Goal: Task Accomplishment & Management: Use online tool/utility

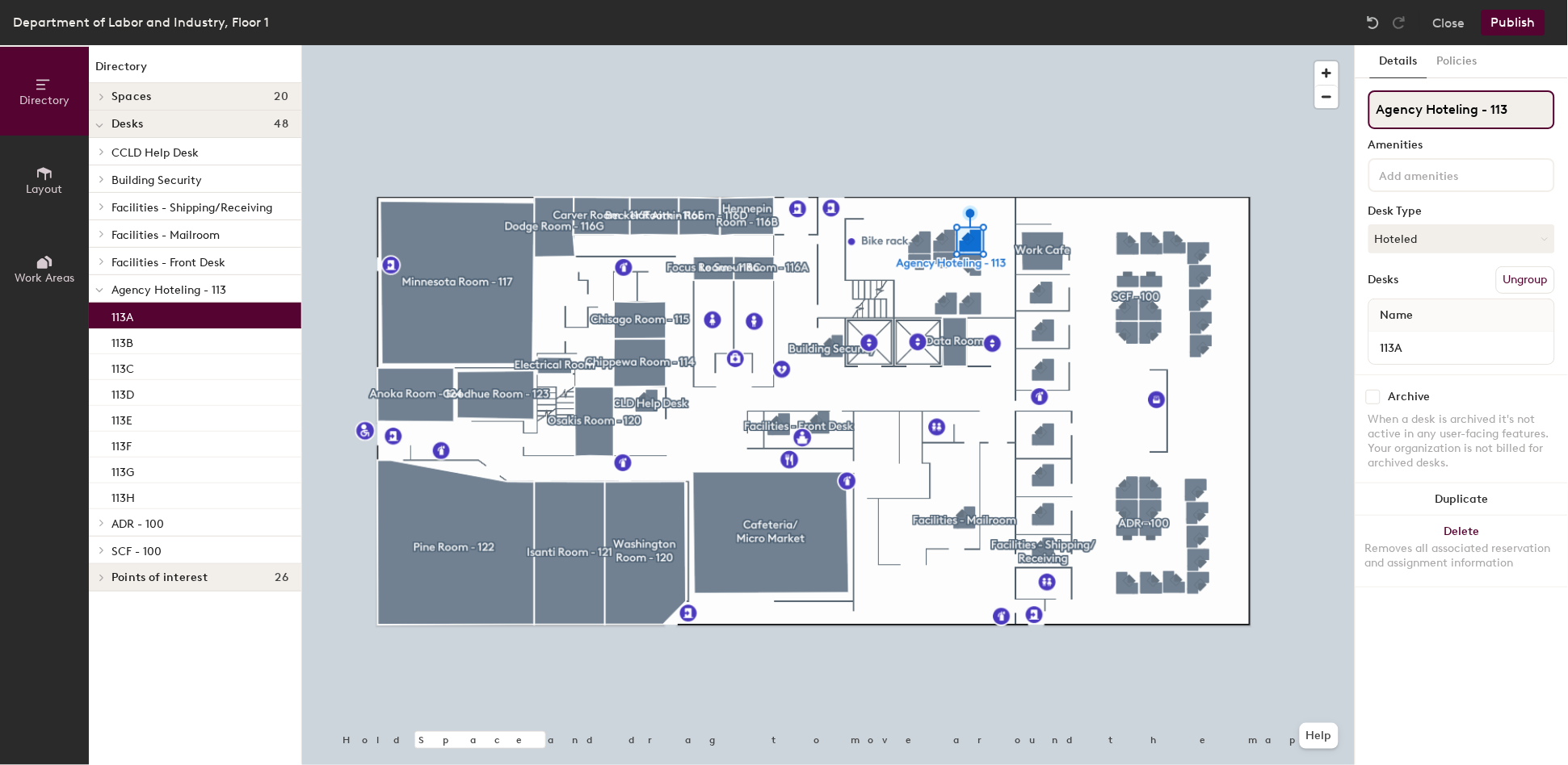
click at [1514, 106] on input "Agency Hoteling - 113" at bounding box center [1461, 110] width 187 height 39
drag, startPoint x: 1514, startPoint y: 106, endPoint x: 1495, endPoint y: 107, distance: 19.0
click at [1495, 107] on input "Agency Hoteling - 113" at bounding box center [1461, 110] width 187 height 39
type input "Agency Hoteling - 107"
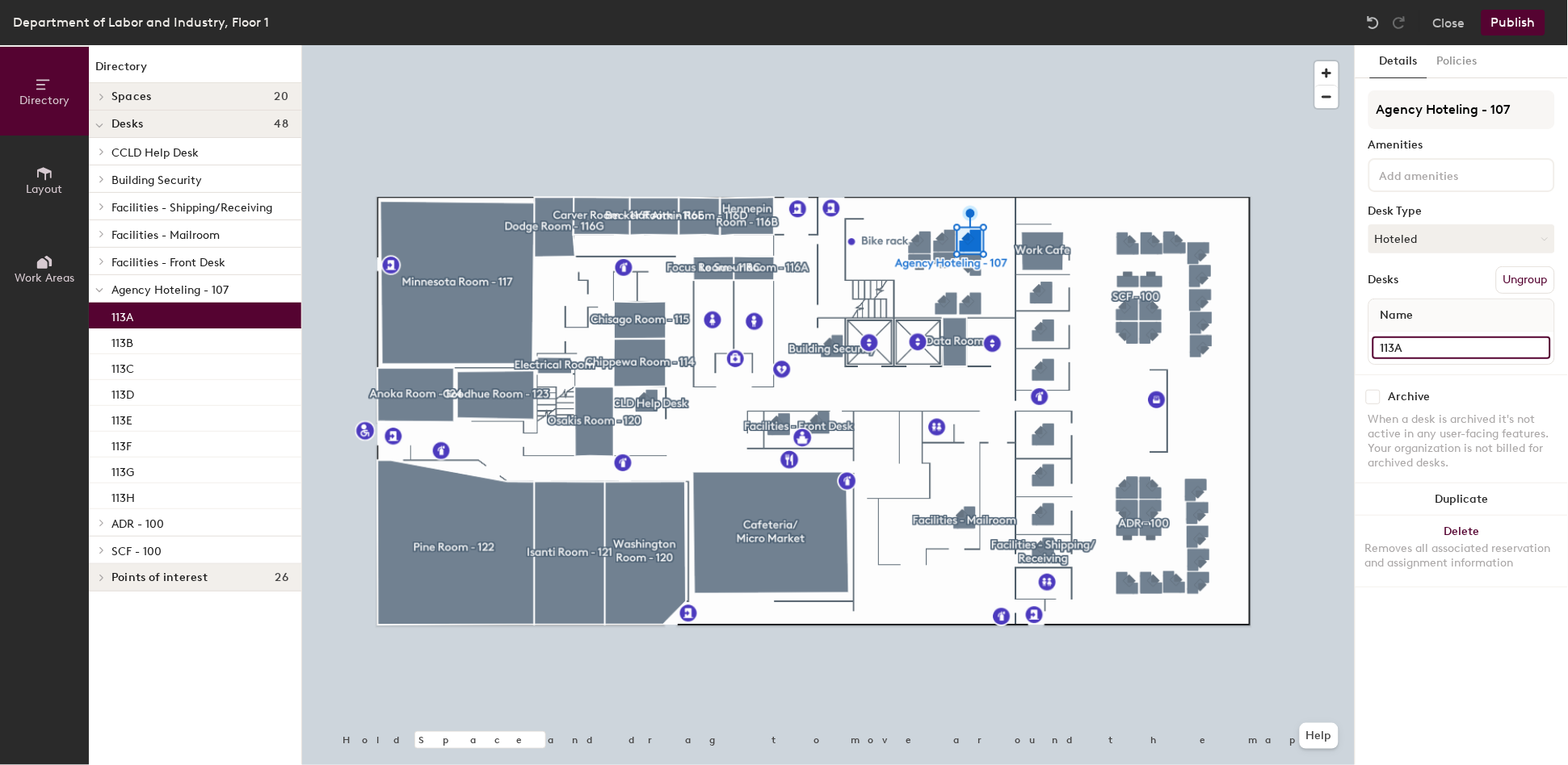
click at [1419, 346] on input "113A" at bounding box center [1461, 348] width 179 height 22
type input "107A"
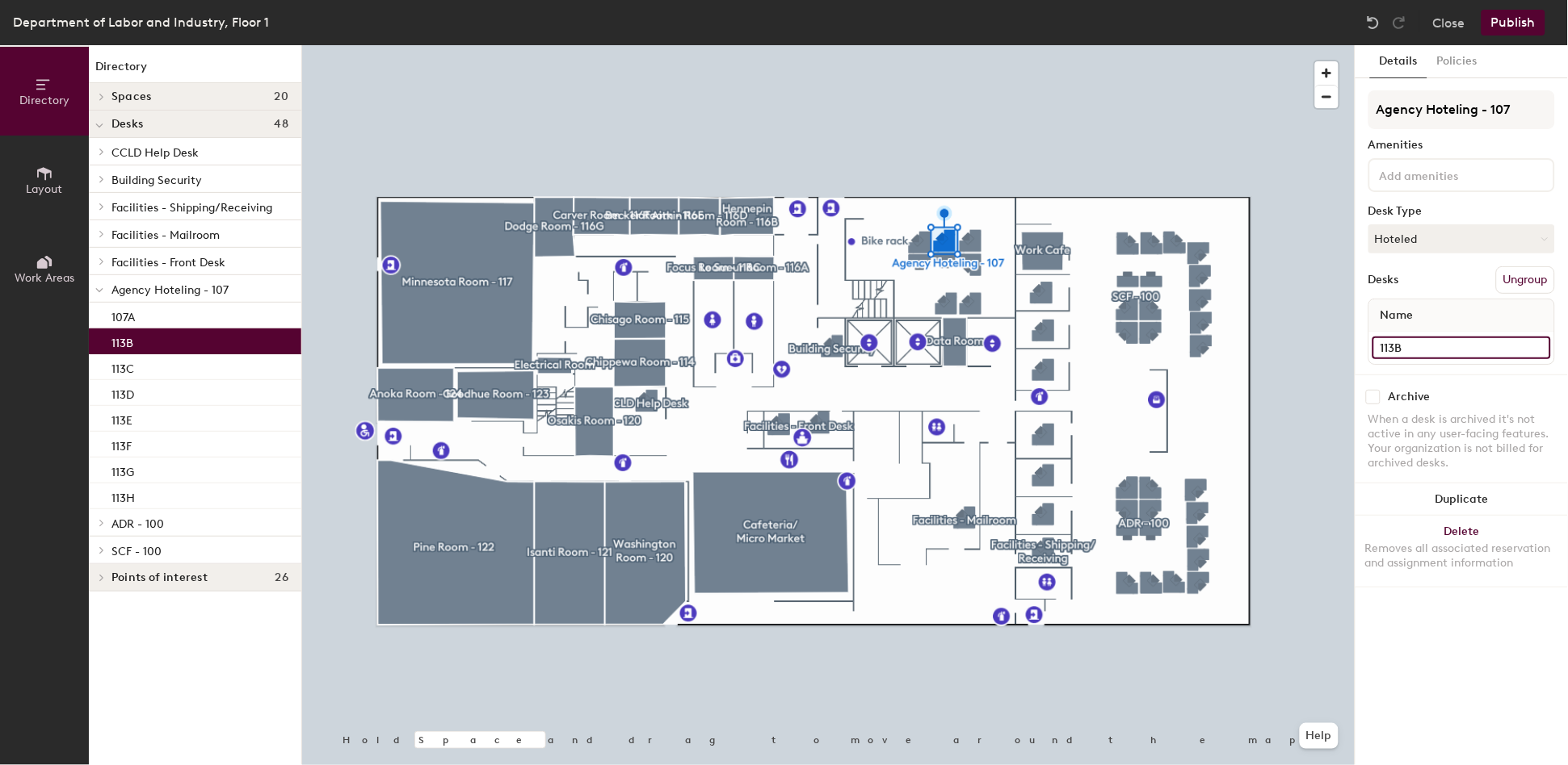
click at [1446, 342] on input "113B" at bounding box center [1461, 348] width 179 height 22
type input "107B"
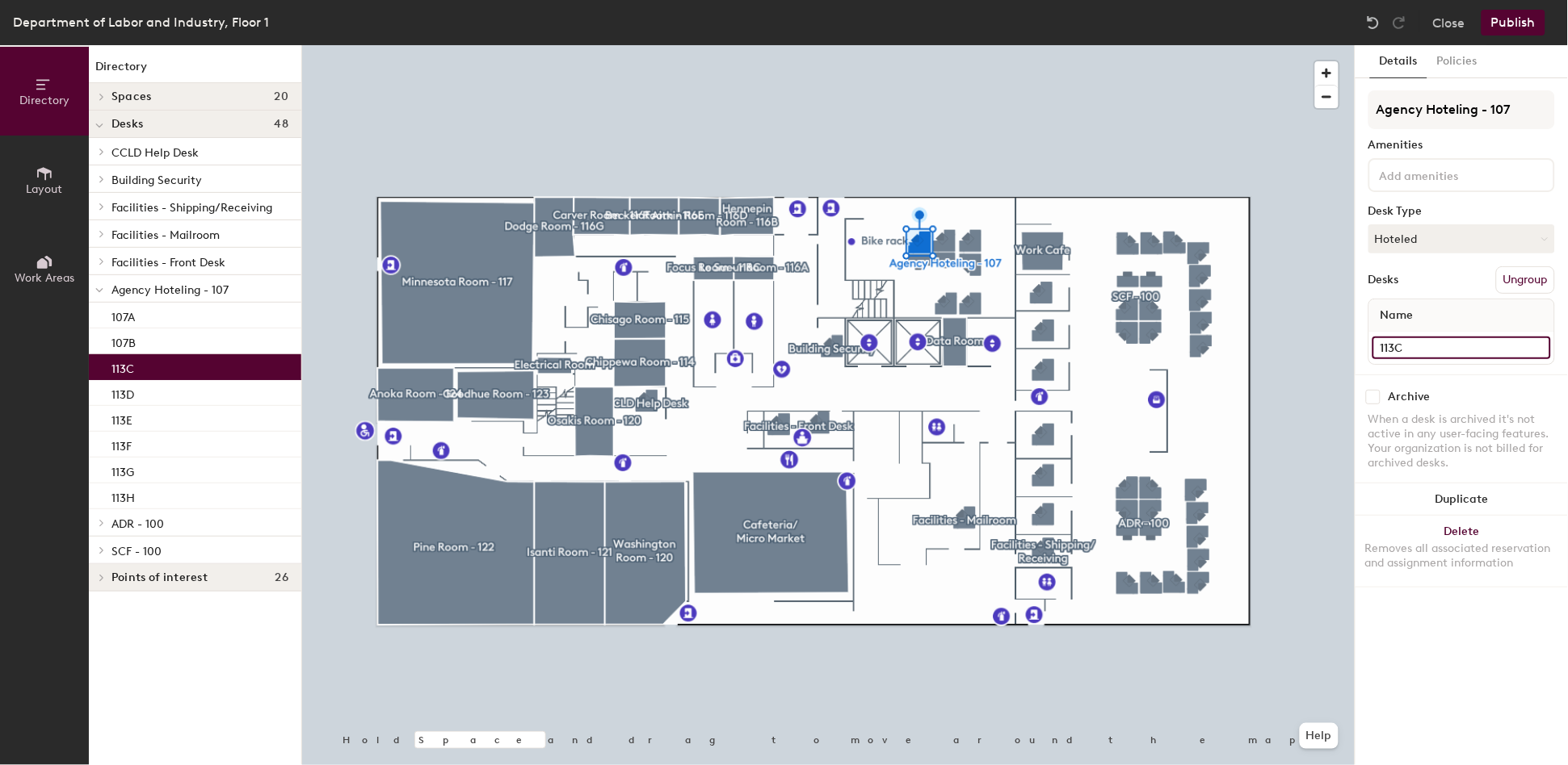
click at [1417, 347] on input "113C" at bounding box center [1461, 348] width 179 height 22
type input "107C"
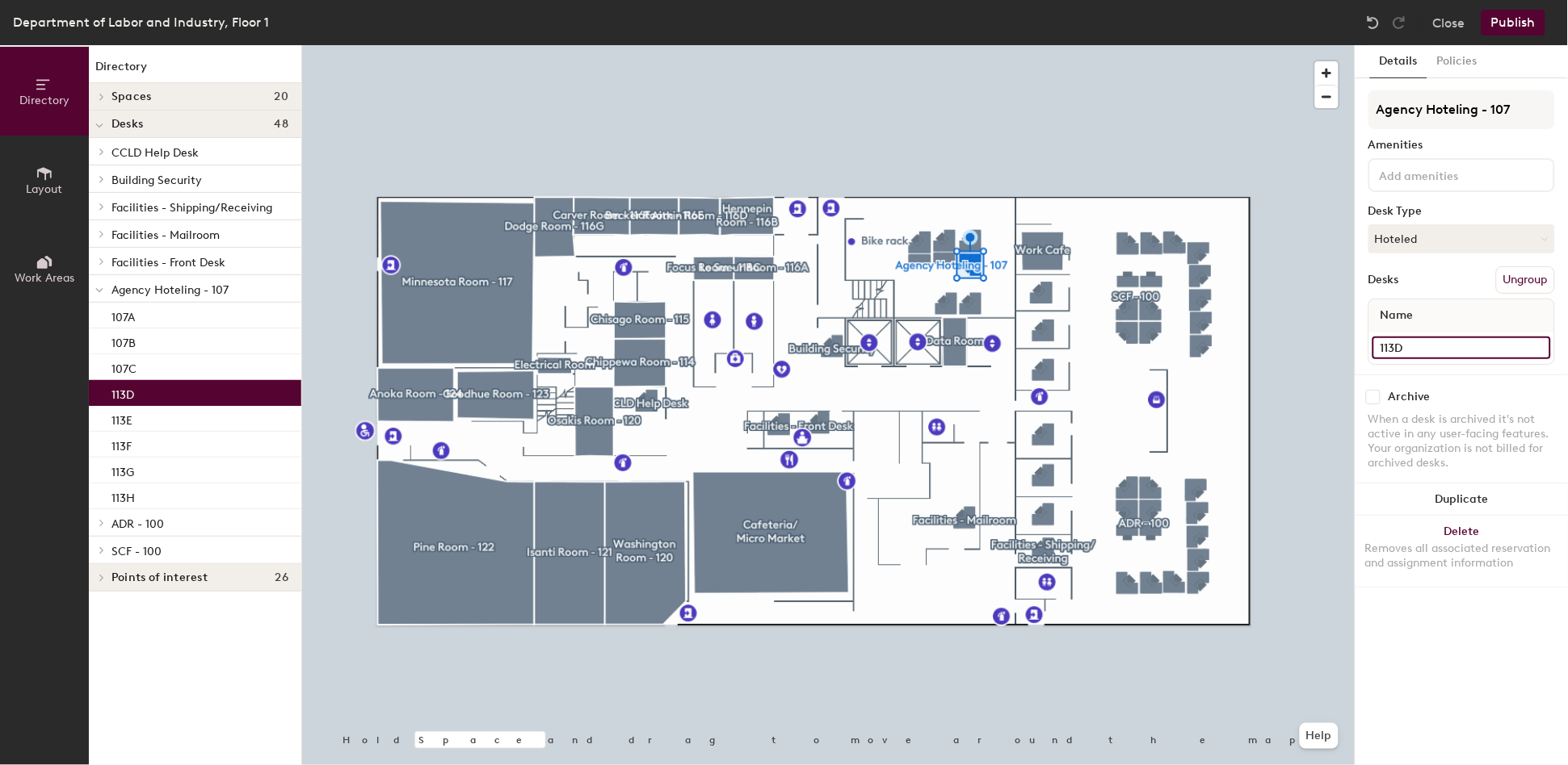
click at [1415, 343] on input "113D" at bounding box center [1461, 348] width 179 height 22
type input "107D"
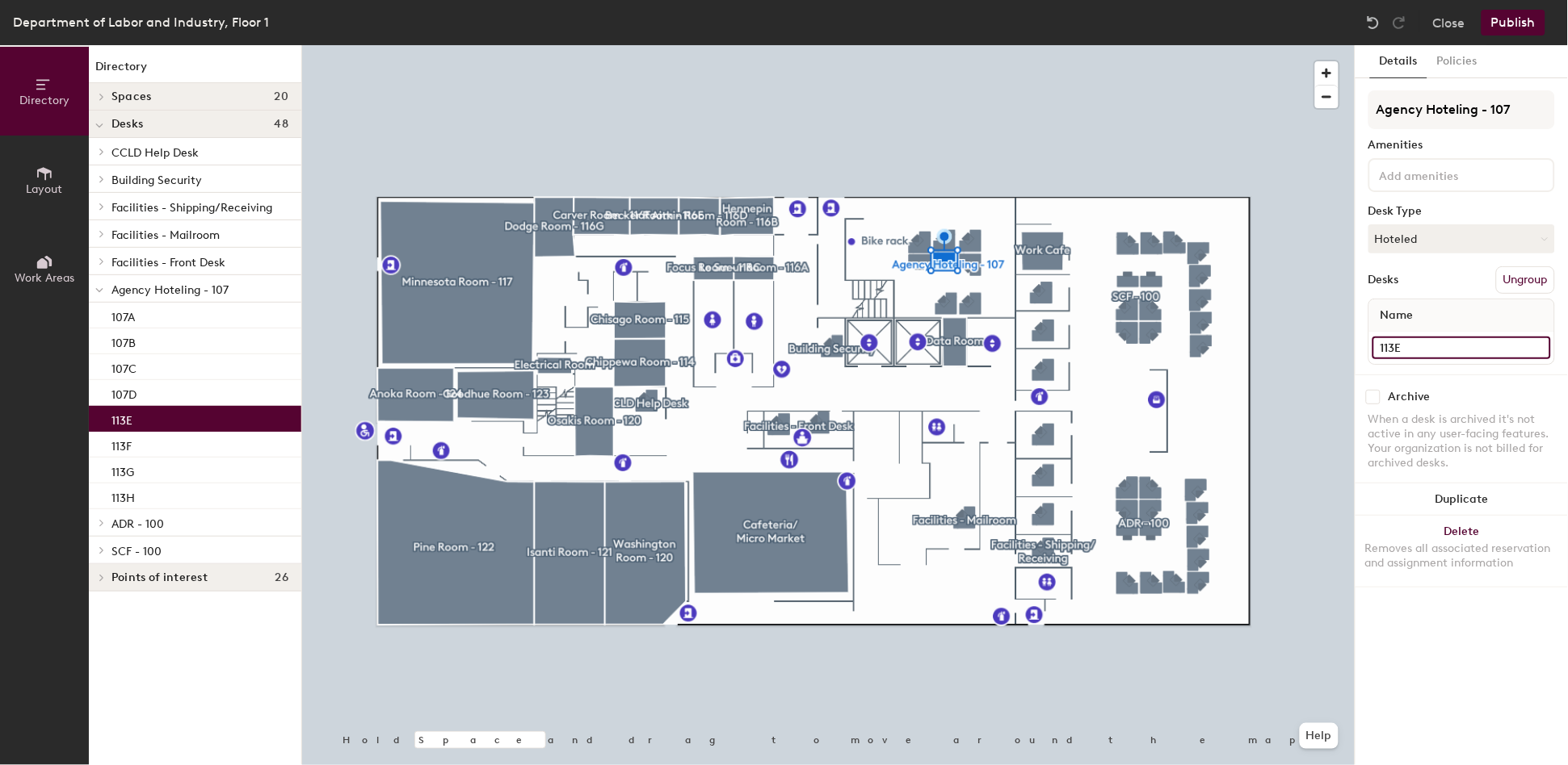
click at [1422, 342] on input "113E" at bounding box center [1461, 348] width 179 height 22
type input "107E"
click at [1406, 338] on input "113F" at bounding box center [1461, 348] width 179 height 22
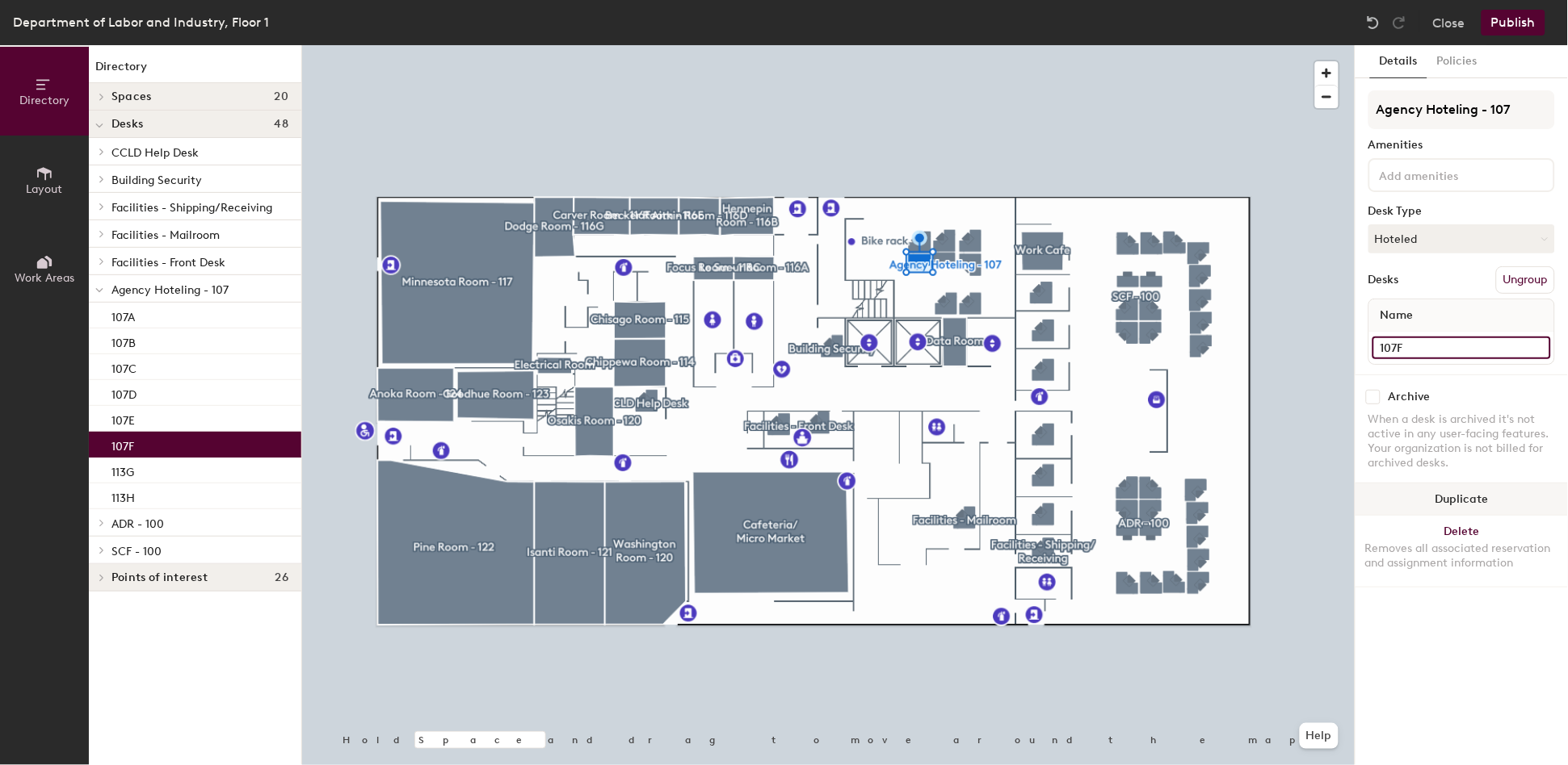
type input "107F"
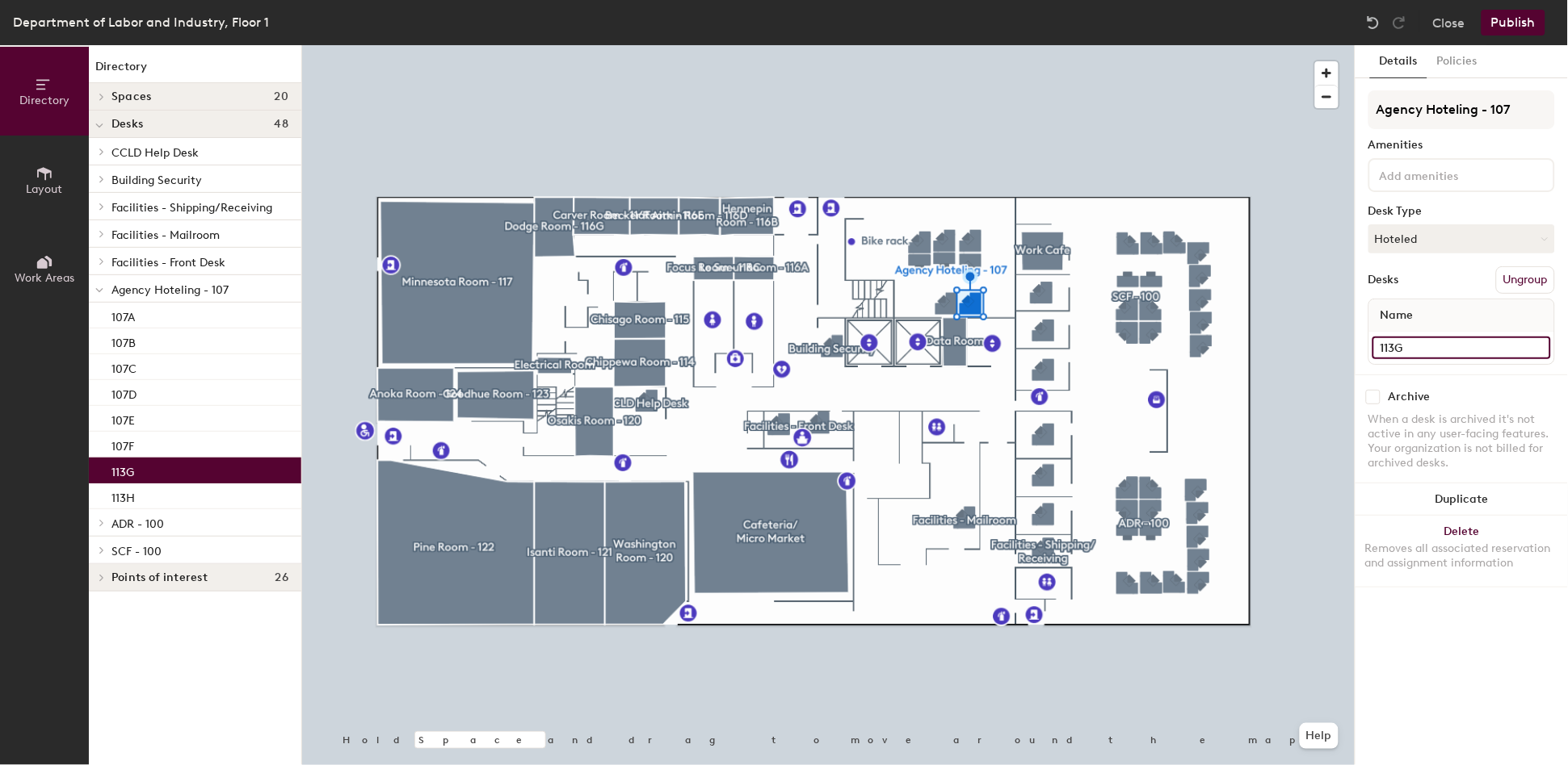
click at [1429, 343] on input "113G" at bounding box center [1461, 348] width 179 height 22
type input "107G"
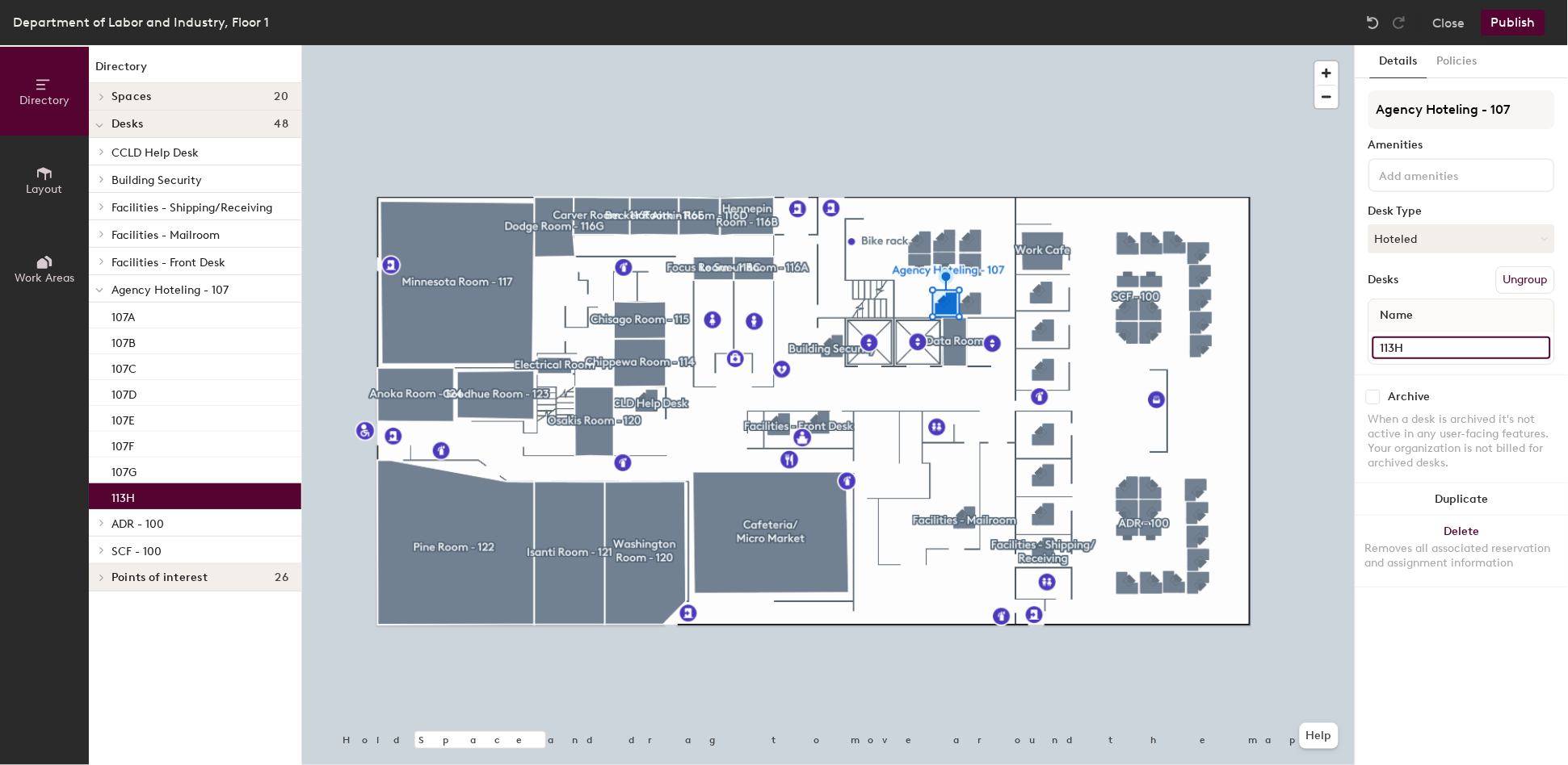
click at [1424, 341] on input "113H" at bounding box center [1461, 348] width 179 height 22
type input "107H"
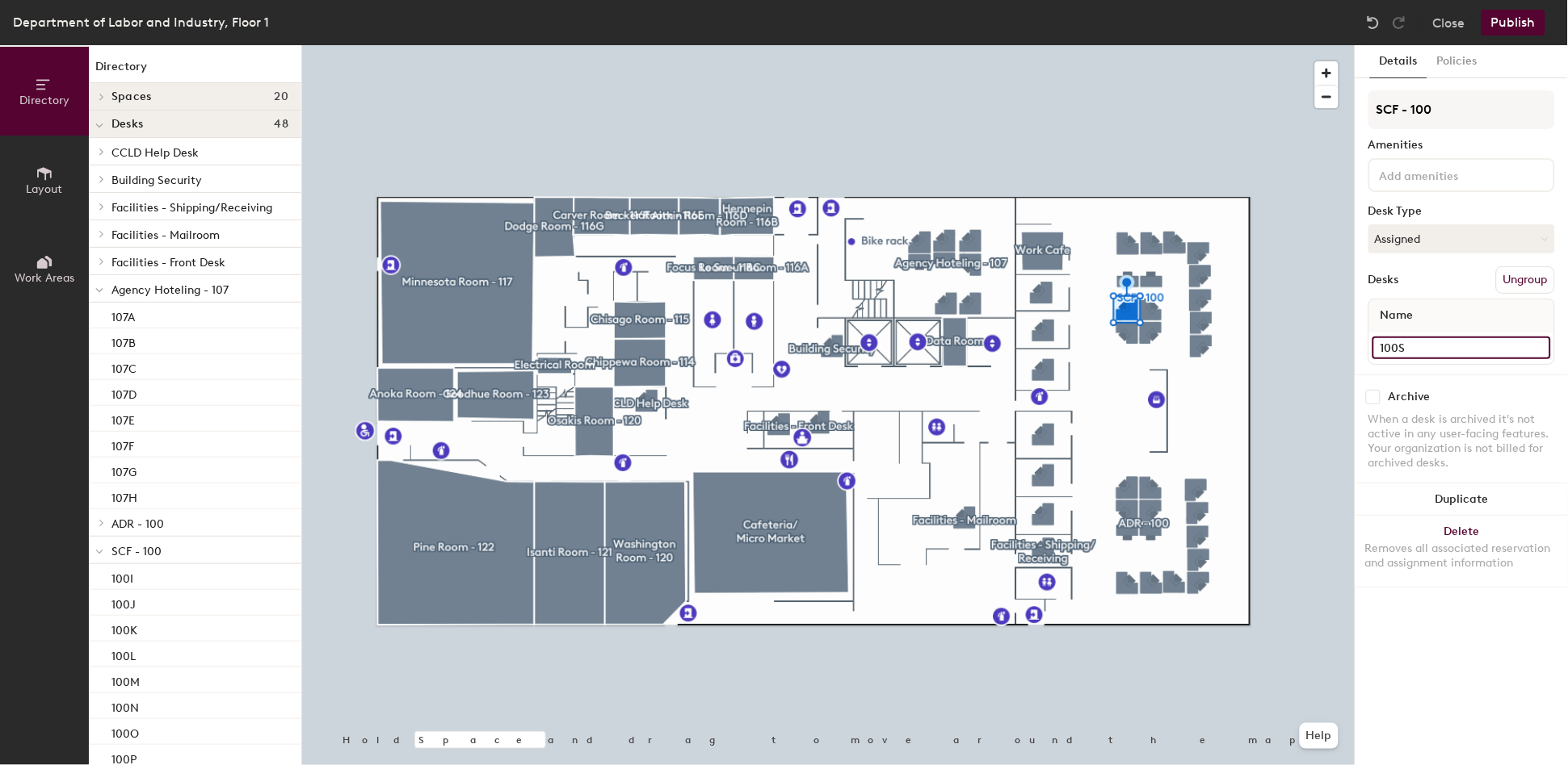
click at [1417, 341] on input "100S" at bounding box center [1461, 348] width 179 height 22
click at [1428, 348] on input "100S" at bounding box center [1461, 348] width 179 height 22
type input "100R"
click at [1428, 341] on input "100U" at bounding box center [1461, 348] width 179 height 22
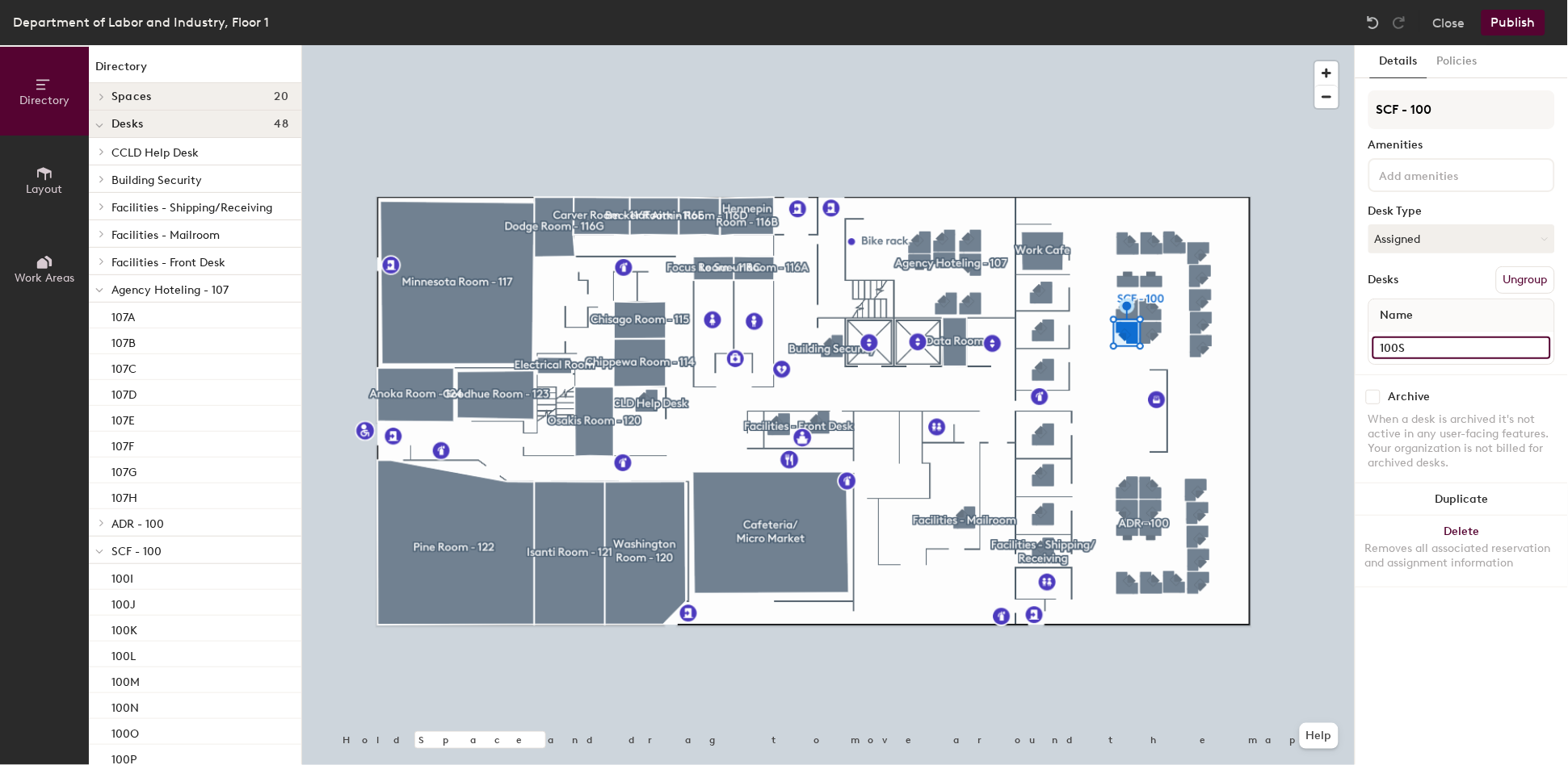
type input "100S"
click at [1427, 341] on input "100R" at bounding box center [1461, 348] width 179 height 22
click at [1433, 341] on input "100R" at bounding box center [1461, 348] width 179 height 22
type input "100T"
click at [1144, 45] on div at bounding box center [828, 45] width 1052 height 0
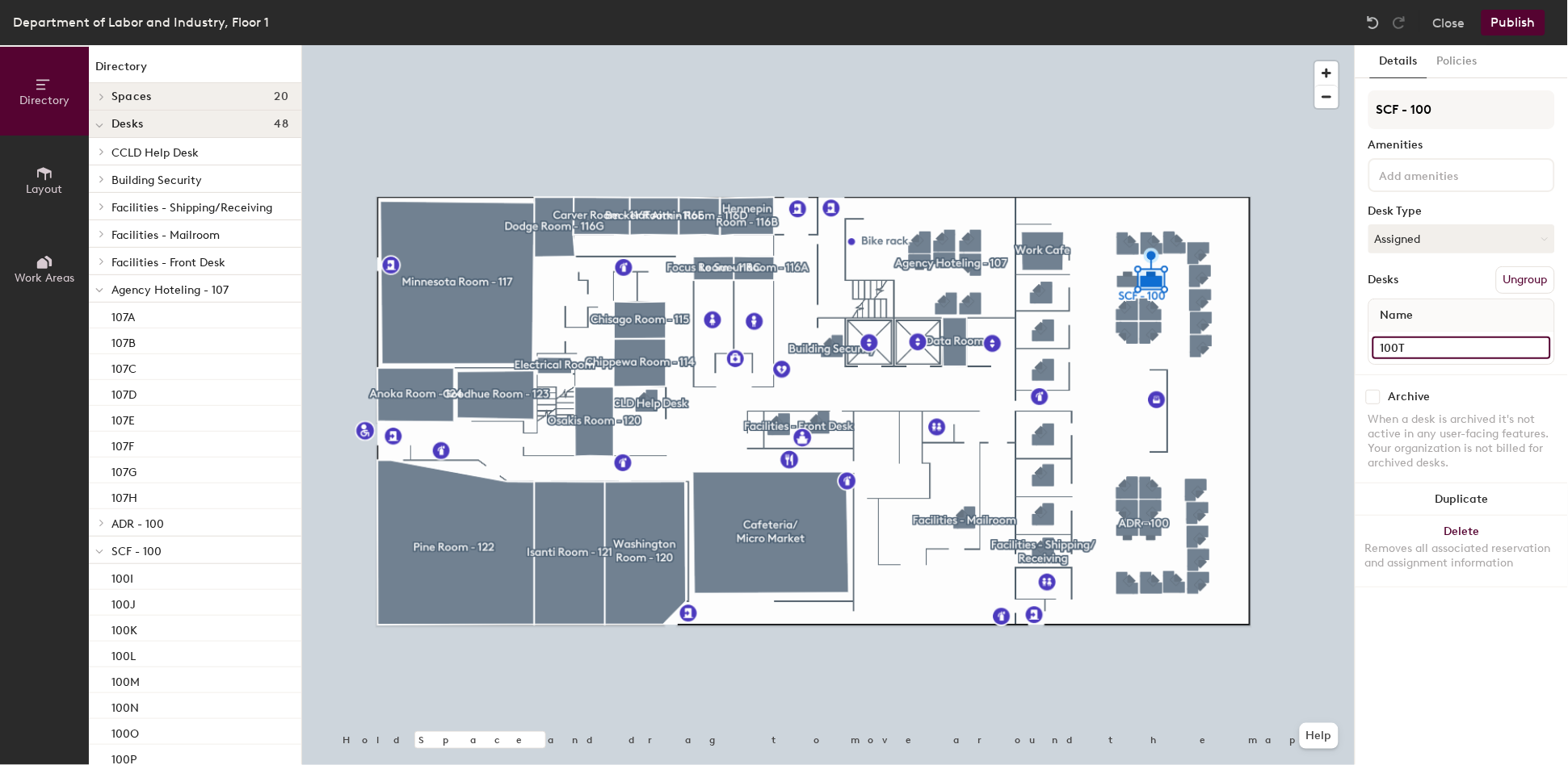
click at [1463, 347] on input "100T" at bounding box center [1461, 348] width 179 height 22
click at [1442, 347] on input "100T" at bounding box center [1461, 348] width 179 height 22
type input "100U"
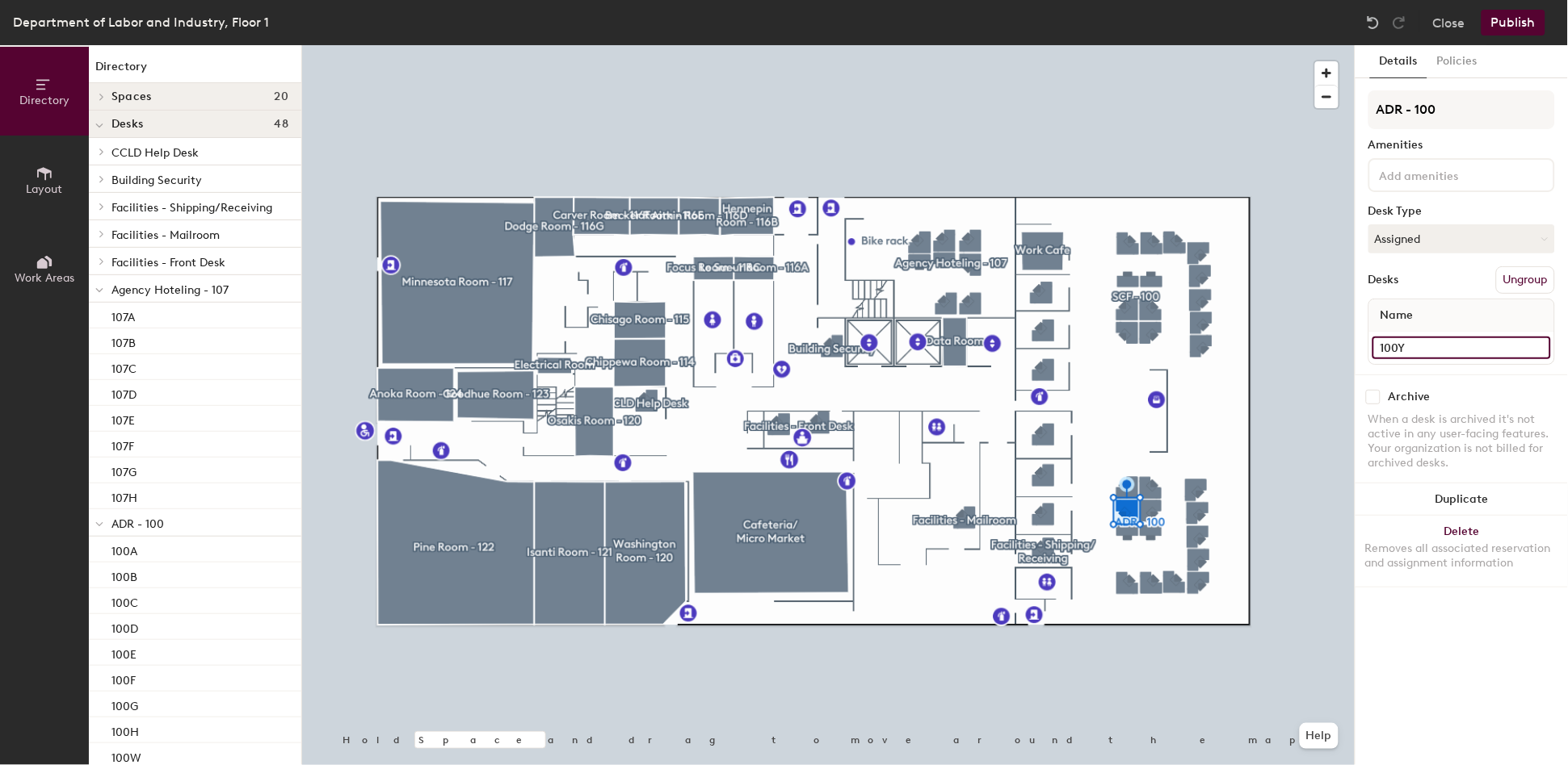
click at [1435, 343] on input "100Y" at bounding box center [1461, 348] width 179 height 22
click at [1443, 343] on input "100Y" at bounding box center [1461, 348] width 179 height 22
type input "100X"
click at [1457, 355] on input "101A" at bounding box center [1461, 348] width 179 height 22
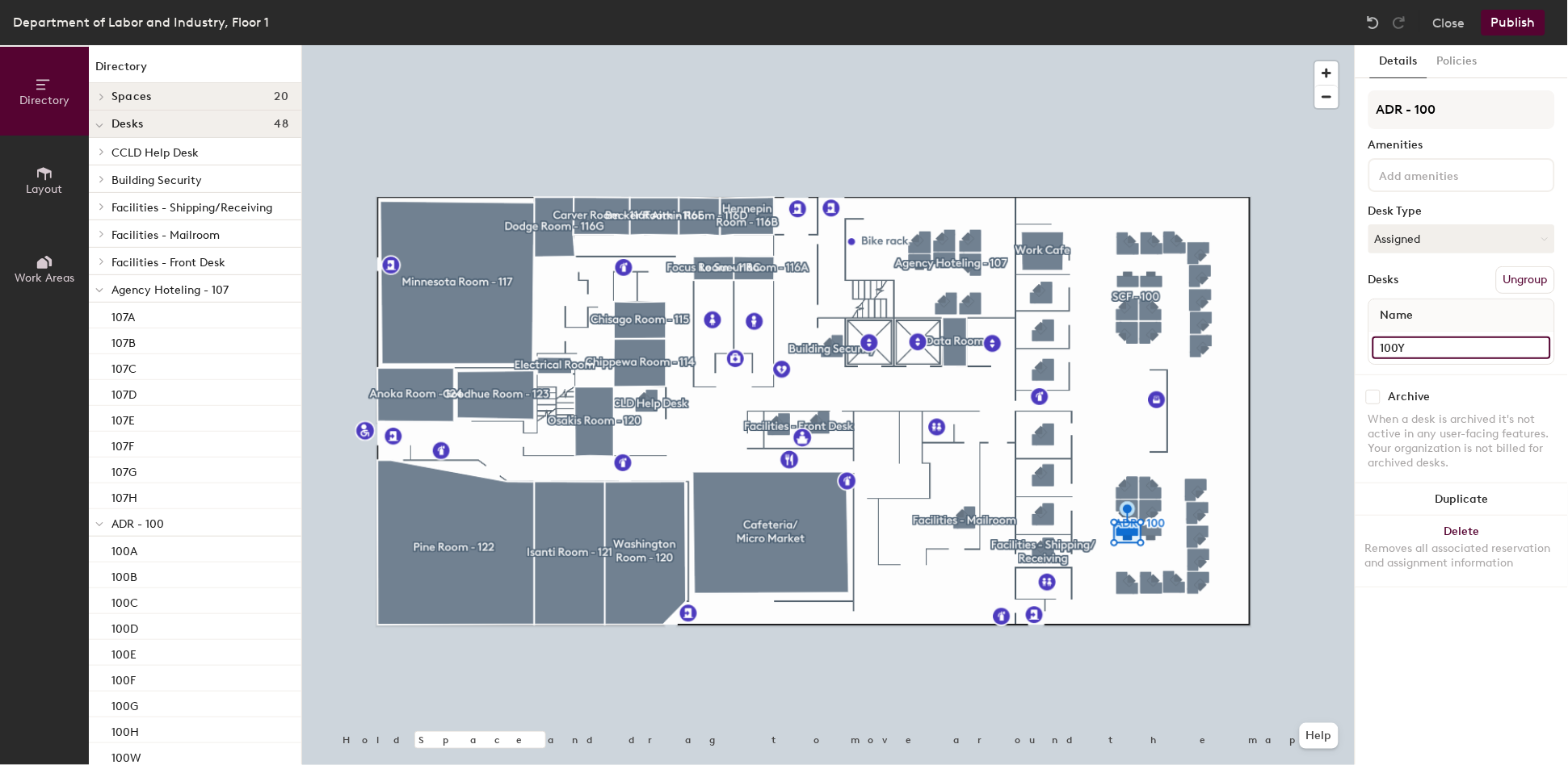
type input "100Y"
click at [1449, 341] on input "100X" at bounding box center [1461, 348] width 179 height 22
click at [1451, 346] on input "100X" at bounding box center [1461, 348] width 179 height 22
type input "100Z"
click at [1452, 332] on div "100Z" at bounding box center [1460, 348] width 185 height 32
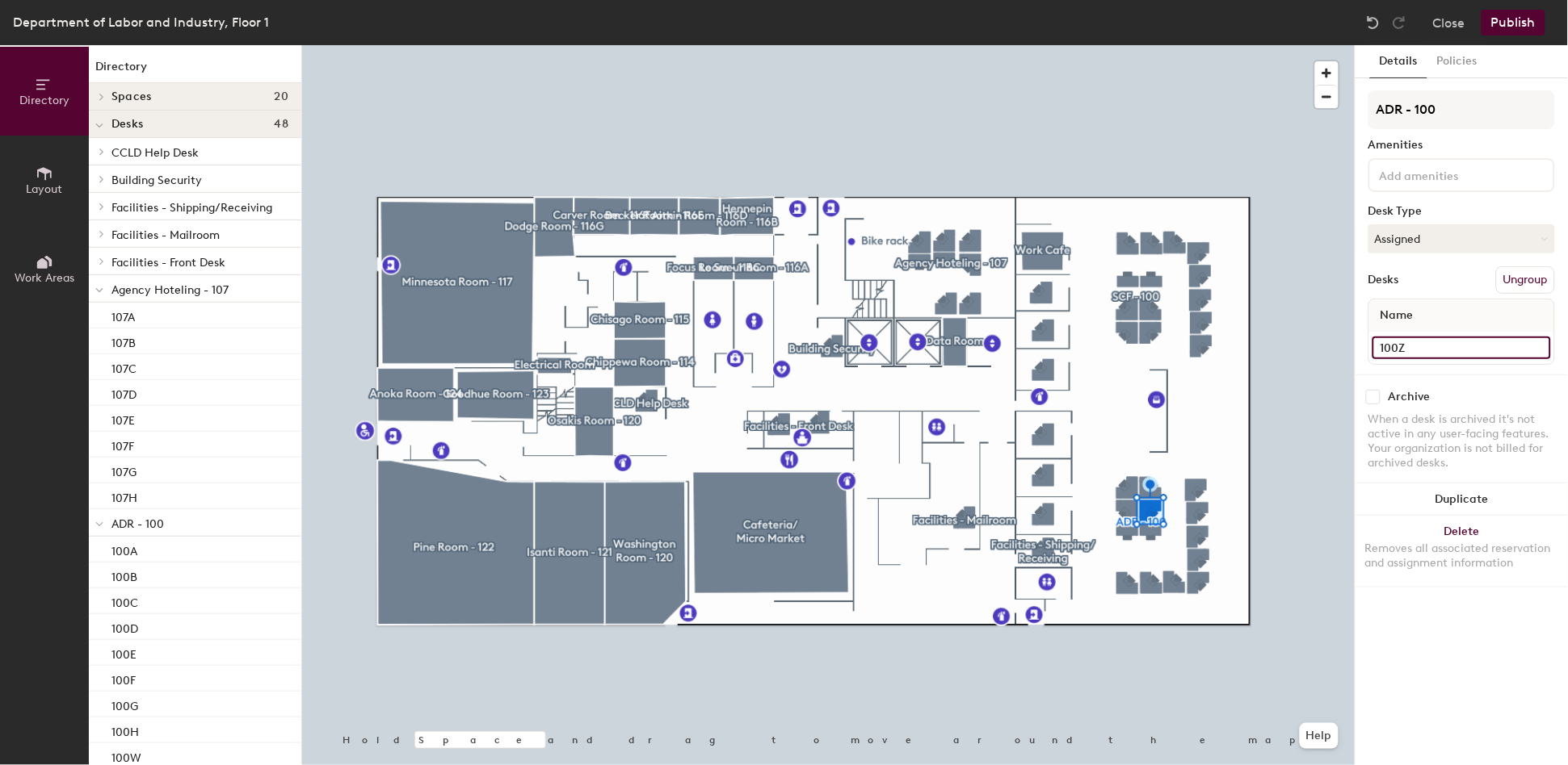
click at [1434, 342] on input "100Z" at bounding box center [1461, 348] width 179 height 22
type input "101A"
click at [1498, 24] on button "Publish" at bounding box center [1512, 22] width 64 height 25
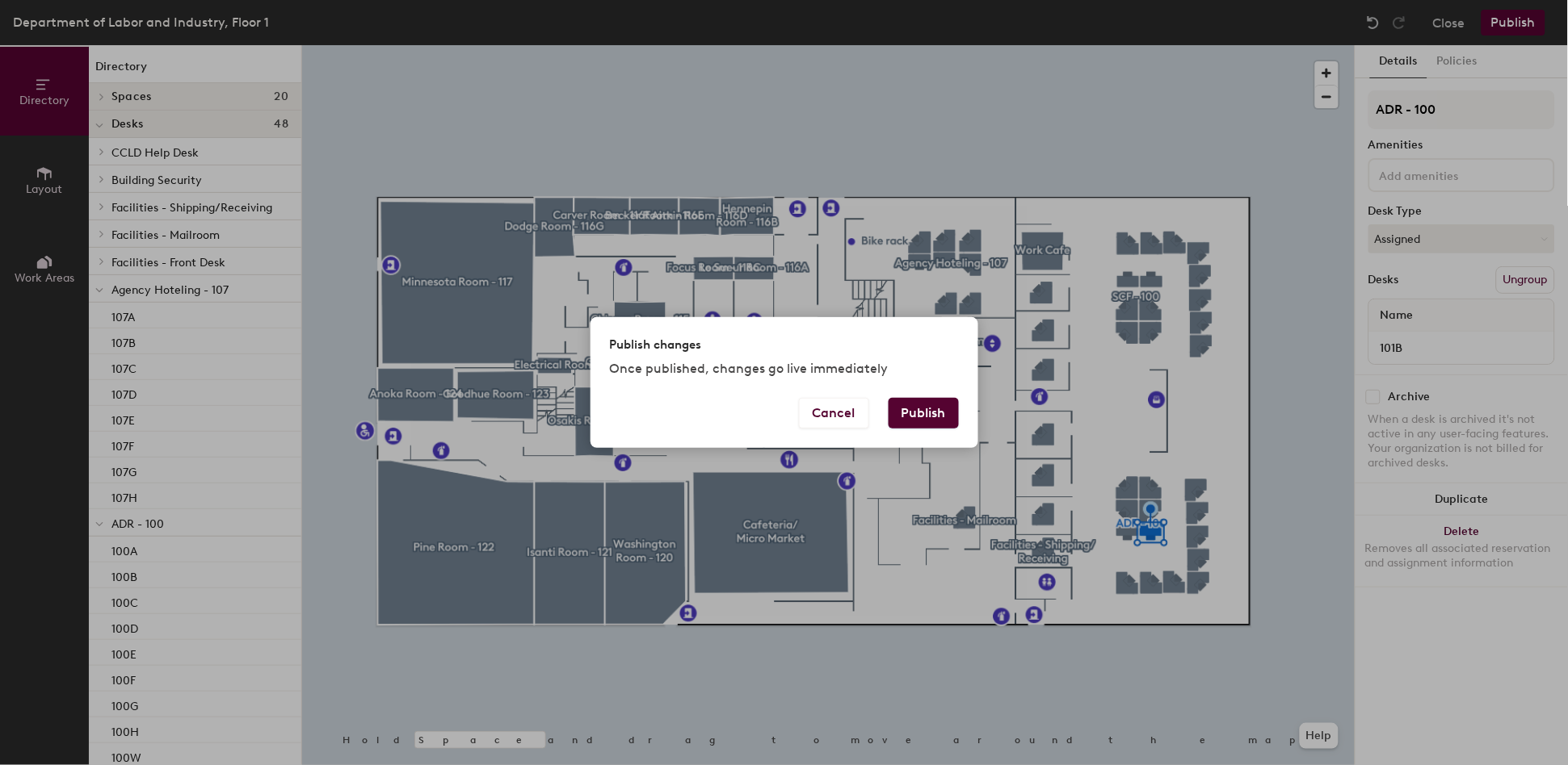
click at [924, 417] on button "Publish" at bounding box center [924, 412] width 70 height 30
